Goal: Find specific page/section

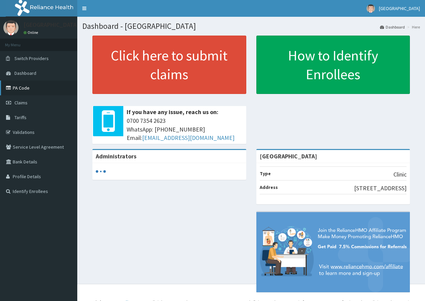
click at [25, 91] on link "PA Code" at bounding box center [38, 88] width 77 height 15
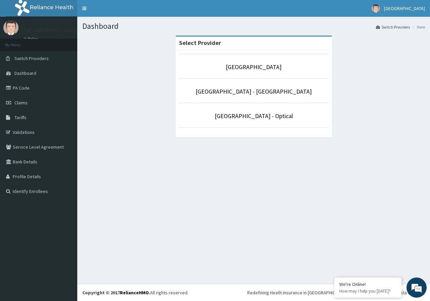
click at [252, 72] on p "[GEOGRAPHIC_DATA]" at bounding box center [254, 67] width 150 height 9
click at [258, 65] on link "[GEOGRAPHIC_DATA]" at bounding box center [254, 67] width 56 height 8
